Goal: Use online tool/utility: Utilize a website feature to perform a specific function

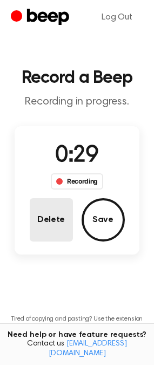
click at [48, 227] on button "Delete" at bounding box center [51, 219] width 43 height 43
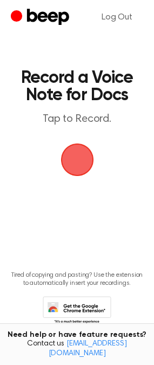
click at [77, 154] on span "button" at bounding box center [77, 159] width 30 height 30
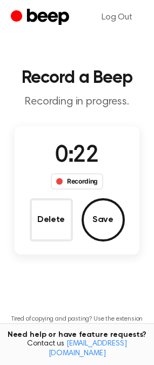
click at [54, 224] on button "Delete" at bounding box center [51, 219] width 43 height 43
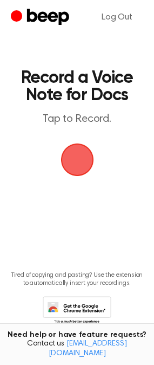
click at [66, 164] on span "button" at bounding box center [77, 159] width 30 height 30
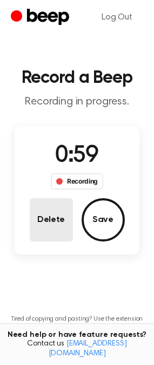
click at [55, 230] on button "Delete" at bounding box center [51, 219] width 43 height 43
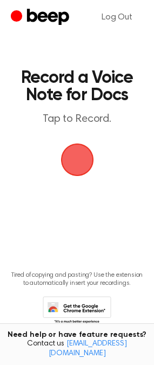
click at [67, 163] on span "button" at bounding box center [77, 159] width 30 height 30
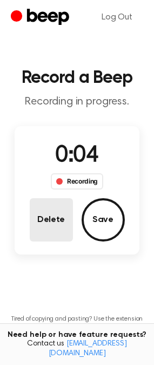
click at [65, 215] on button "Delete" at bounding box center [51, 219] width 43 height 43
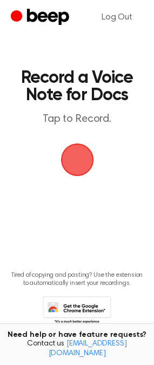
click at [83, 153] on span "button" at bounding box center [77, 159] width 30 height 30
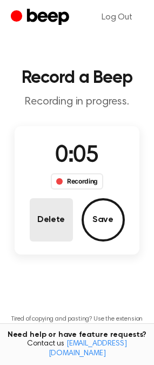
click at [57, 217] on button "Delete" at bounding box center [51, 219] width 43 height 43
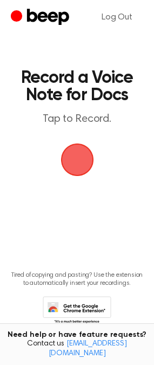
click at [71, 158] on span "button" at bounding box center [77, 159] width 30 height 30
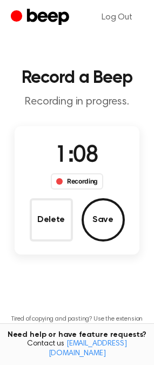
click at [54, 212] on button "Delete" at bounding box center [51, 219] width 43 height 43
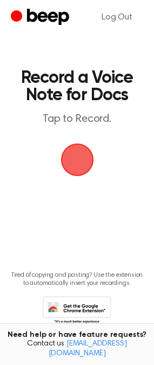
click at [82, 161] on span "button" at bounding box center [77, 159] width 30 height 30
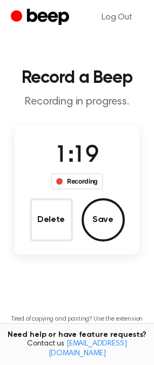
click at [54, 227] on button "Delete" at bounding box center [51, 219] width 43 height 43
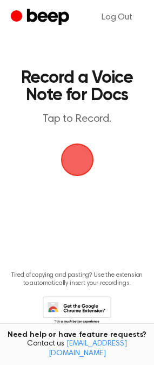
click at [74, 162] on span "button" at bounding box center [77, 159] width 30 height 30
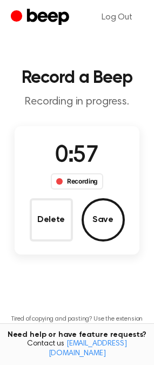
click at [36, 204] on button "Delete" at bounding box center [51, 219] width 43 height 43
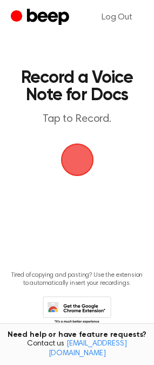
click at [85, 157] on span "button" at bounding box center [77, 159] width 33 height 33
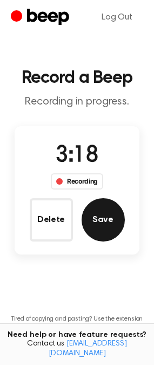
click at [105, 215] on button "Save" at bounding box center [103, 219] width 43 height 43
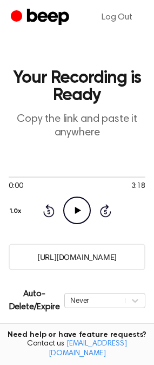
click at [75, 257] on input "https://beep.audio/Lc60dcG" at bounding box center [77, 256] width 137 height 27
click at [29, 258] on input "https://beep.audio/Lc60dcG" at bounding box center [77, 256] width 137 height 27
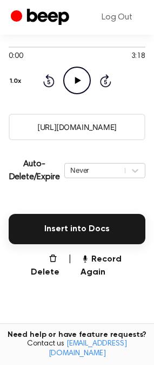
scroll to position [140, 0]
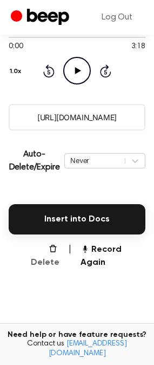
click at [51, 251] on button "Delete" at bounding box center [41, 256] width 38 height 26
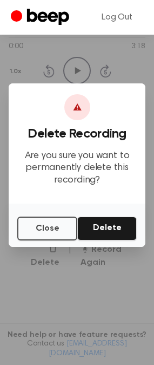
click at [105, 236] on button "Delete" at bounding box center [107, 228] width 60 height 24
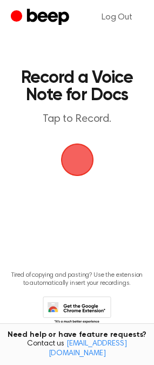
scroll to position [26, 0]
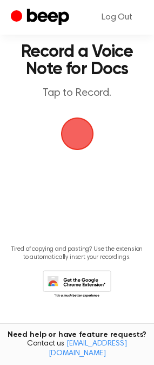
click at [77, 131] on span "button" at bounding box center [77, 133] width 30 height 30
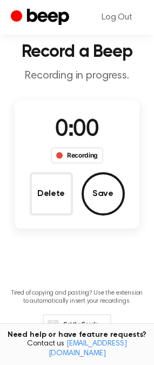
scroll to position [69, 0]
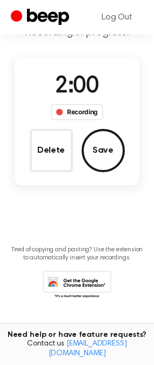
click at [55, 144] on button "Delete" at bounding box center [51, 150] width 43 height 43
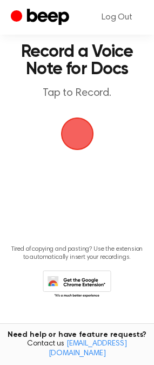
scroll to position [25, 0]
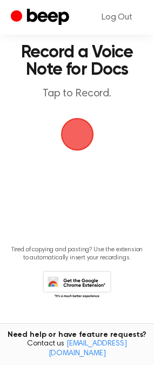
click at [78, 146] on span "button" at bounding box center [77, 134] width 30 height 30
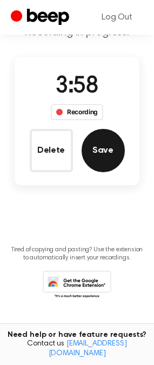
click at [101, 150] on button "Save" at bounding box center [103, 150] width 43 height 43
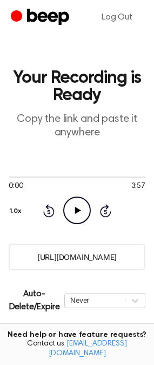
click at [104, 255] on input "https://beep.audio/MSigOyg" at bounding box center [77, 256] width 137 height 27
click at [71, 217] on icon "Play Audio" at bounding box center [77, 210] width 28 height 28
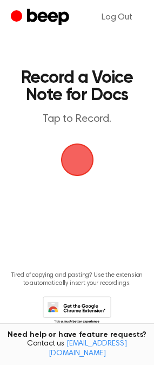
click at [84, 153] on span "button" at bounding box center [77, 159] width 61 height 61
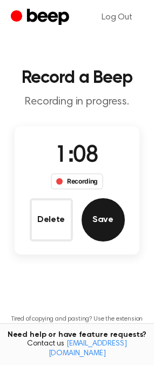
click at [103, 222] on button "Save" at bounding box center [103, 219] width 43 height 43
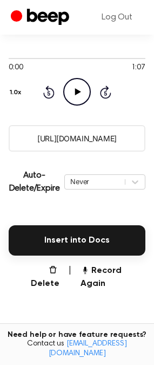
scroll to position [82, 0]
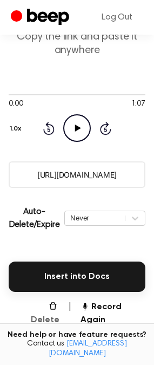
click at [50, 306] on button "Delete" at bounding box center [41, 313] width 38 height 26
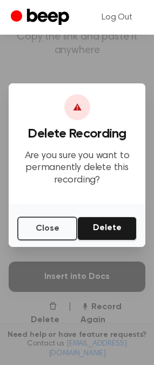
click at [108, 234] on button "Delete" at bounding box center [107, 228] width 60 height 24
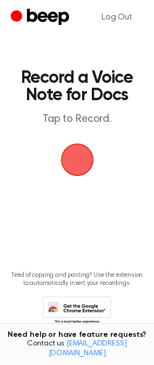
click at [83, 168] on span "button" at bounding box center [77, 159] width 58 height 58
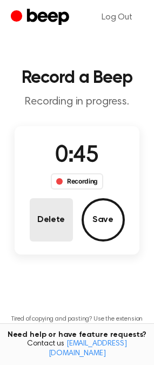
click at [54, 219] on button "Delete" at bounding box center [51, 219] width 43 height 43
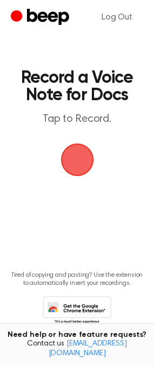
click at [76, 166] on span "button" at bounding box center [77, 159] width 33 height 33
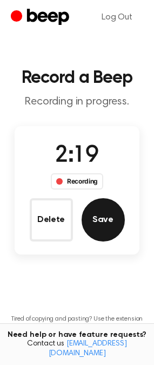
click at [105, 237] on button "Save" at bounding box center [103, 219] width 43 height 43
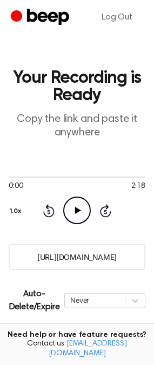
click at [68, 266] on input "[URL][DOMAIN_NAME]" at bounding box center [77, 256] width 137 height 27
click at [74, 259] on input "[URL][DOMAIN_NAME]" at bounding box center [77, 256] width 137 height 27
click at [71, 210] on icon "Play Audio" at bounding box center [77, 210] width 28 height 28
